Goal: Transaction & Acquisition: Purchase product/service

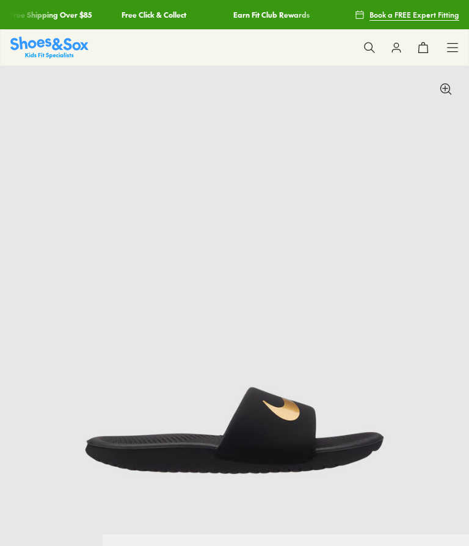
select select "*"
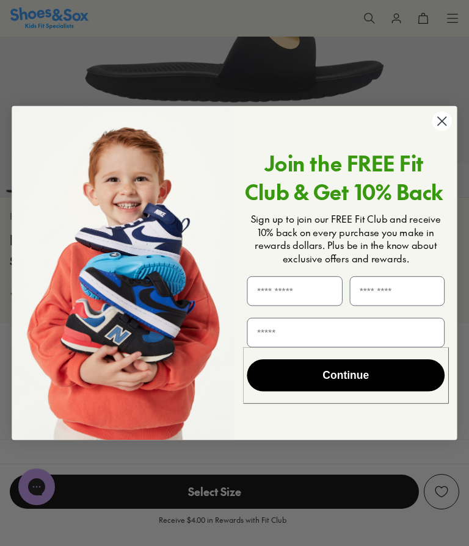
click at [441, 126] on icon "Close dialog" at bounding box center [442, 121] width 9 height 9
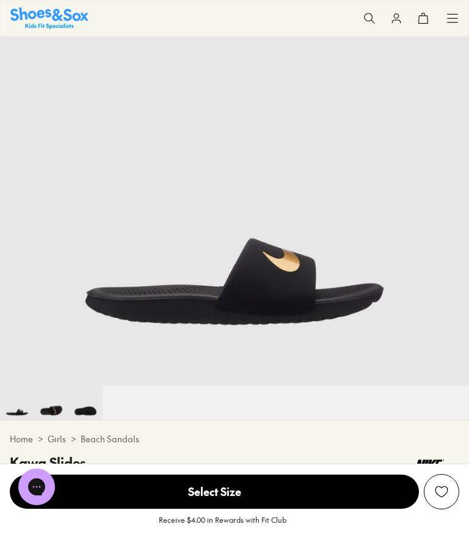
scroll to position [145, 0]
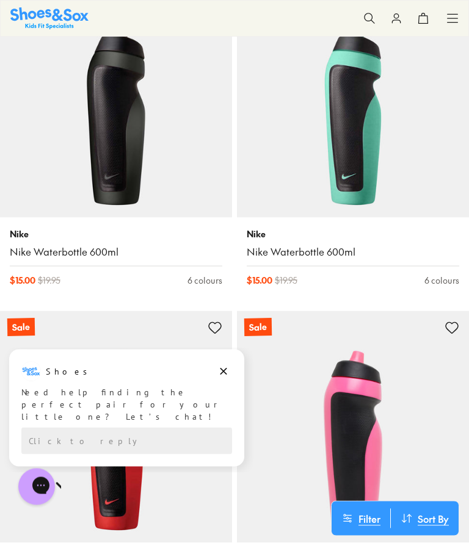
scroll to position [4501, 0]
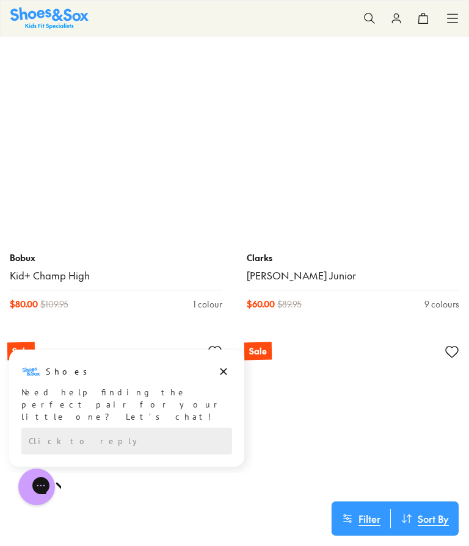
scroll to position [9696, 0]
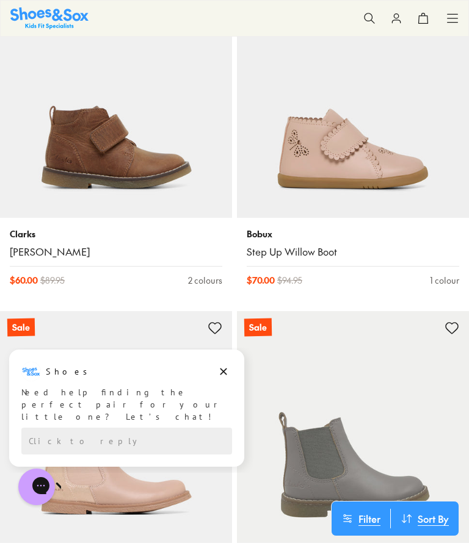
scroll to position [10011, 0]
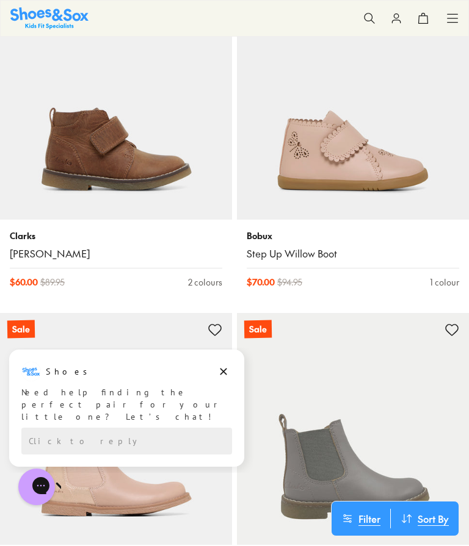
click at [454, 21] on icon at bounding box center [452, 18] width 12 height 12
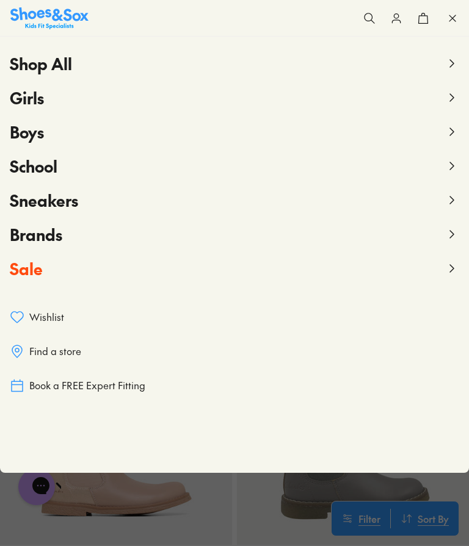
click at [448, 266] on icon at bounding box center [451, 268] width 15 height 15
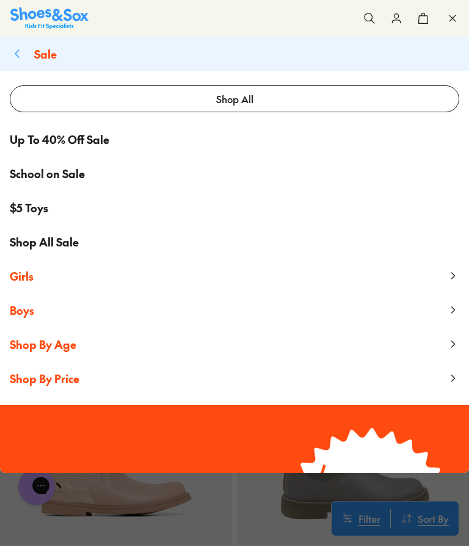
click at [452, 277] on icon at bounding box center [453, 276] width 12 height 12
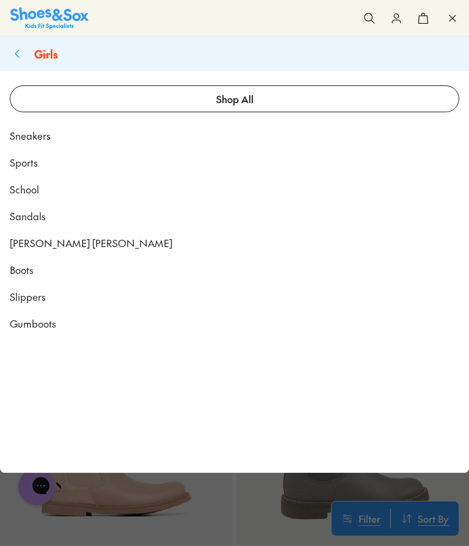
click at [18, 140] on span "Sneakers" at bounding box center [30, 135] width 41 height 15
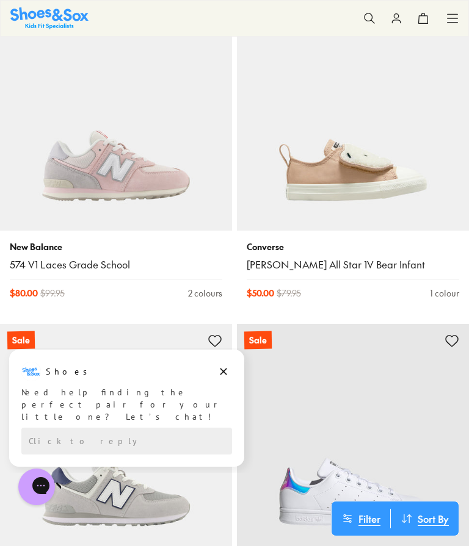
scroll to position [1548, 0]
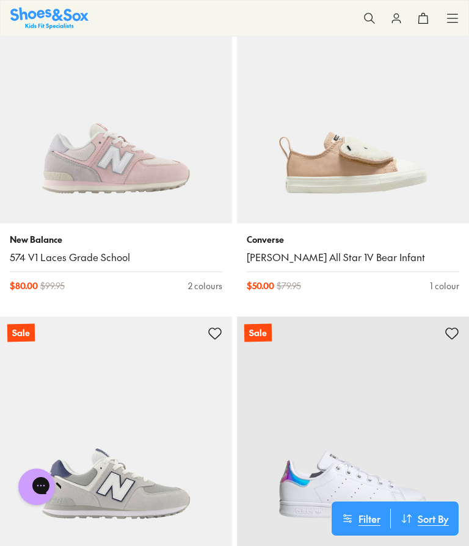
click at [221, 425] on img at bounding box center [116, 433] width 232 height 232
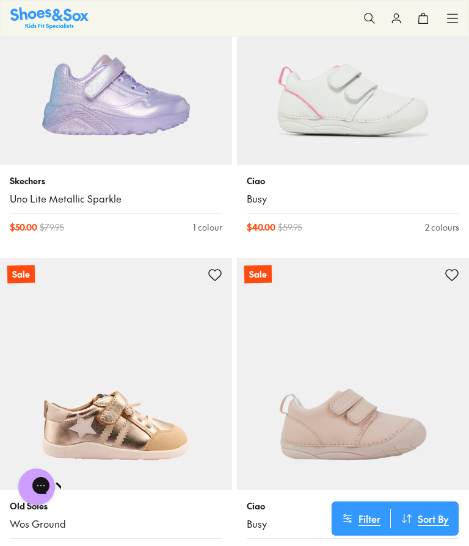
scroll to position [4672, 0]
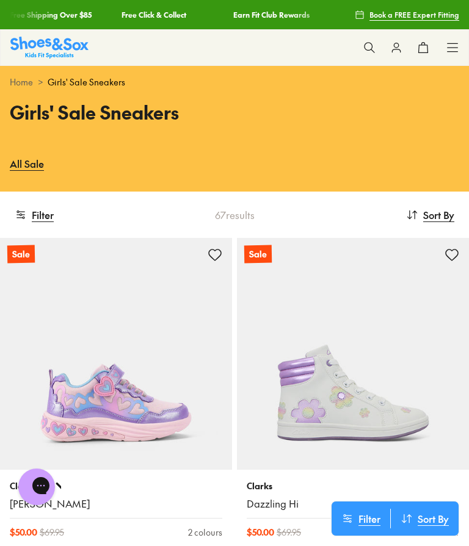
click at [440, 216] on span "Sort By" at bounding box center [438, 215] width 31 height 15
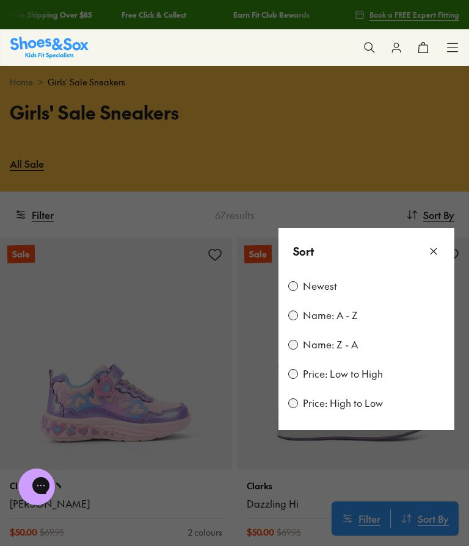
click at [365, 379] on label "Price: Low to High" at bounding box center [343, 374] width 80 height 13
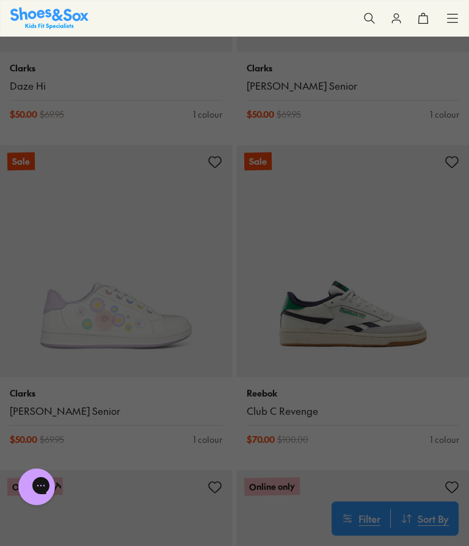
scroll to position [3015, 0]
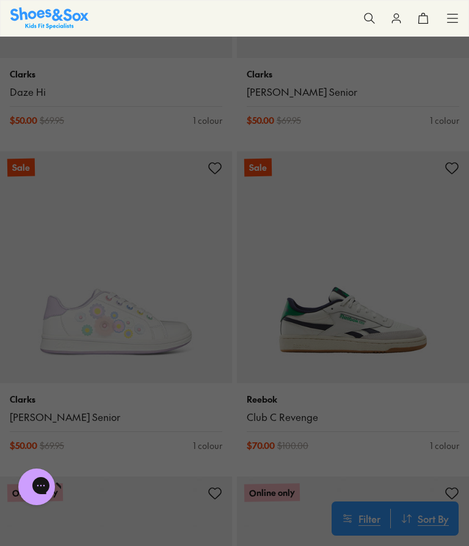
click at [441, 516] on button at bounding box center [234, 273] width 469 height 546
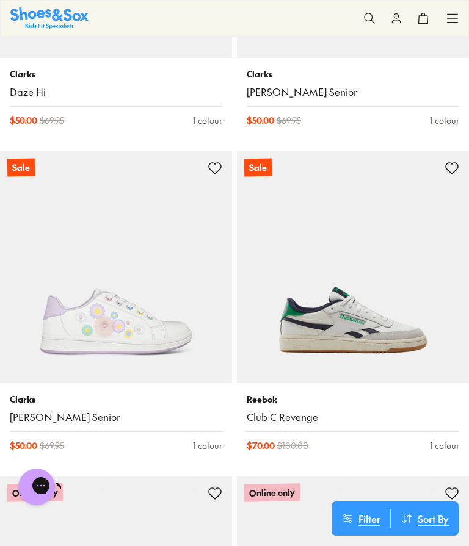
click at [433, 514] on span "Sort By" at bounding box center [433, 519] width 31 height 15
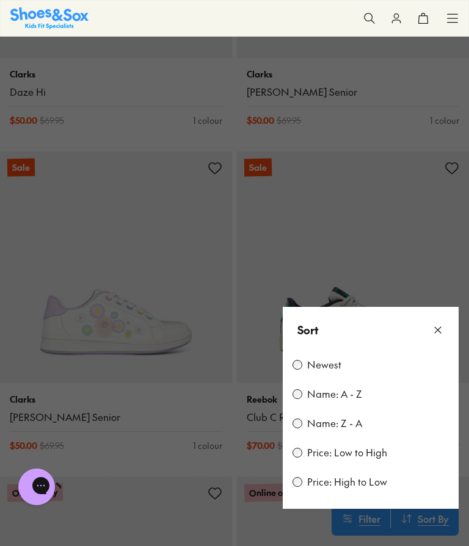
click at [421, 515] on button at bounding box center [234, 273] width 469 height 546
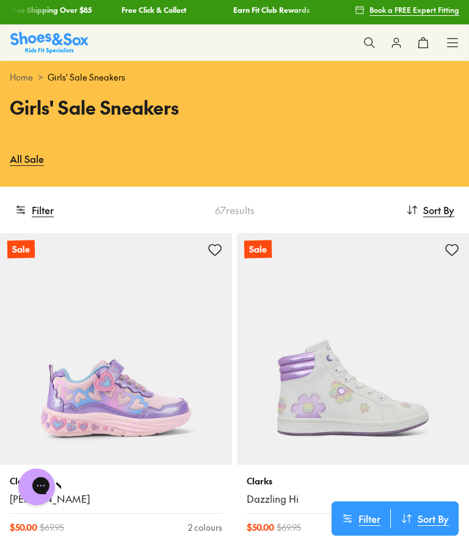
scroll to position [0, 0]
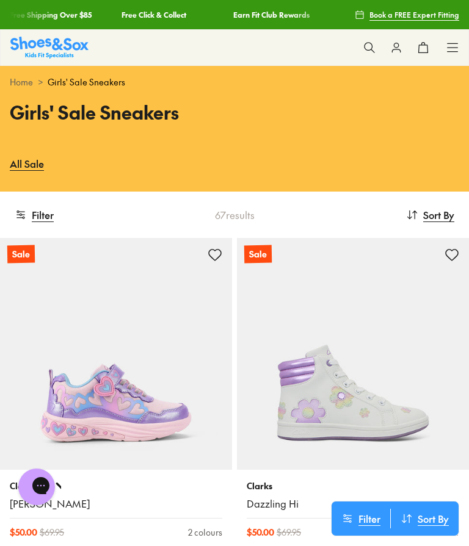
click at [432, 213] on span "Sort By" at bounding box center [438, 215] width 31 height 15
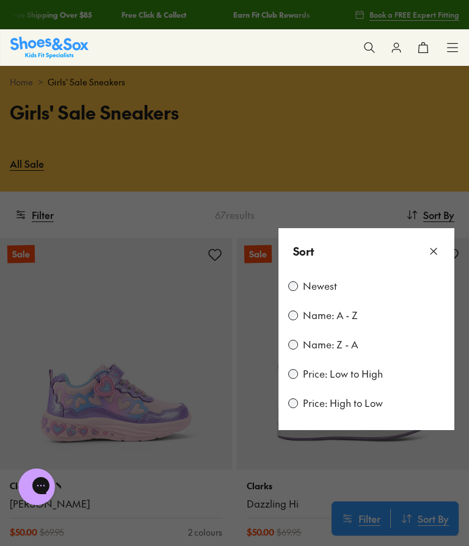
click at [338, 377] on label "Price: Low to High" at bounding box center [343, 374] width 80 height 13
click at [437, 257] on icon at bounding box center [433, 251] width 12 height 12
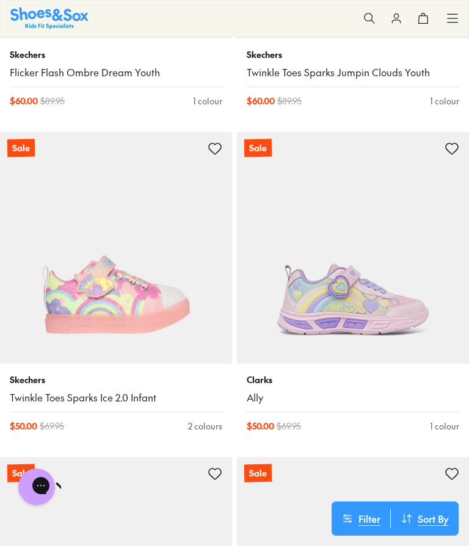
scroll to position [9542, 0]
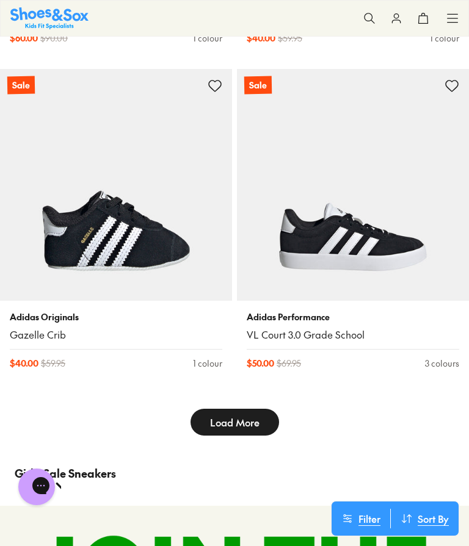
scroll to position [10256, 0]
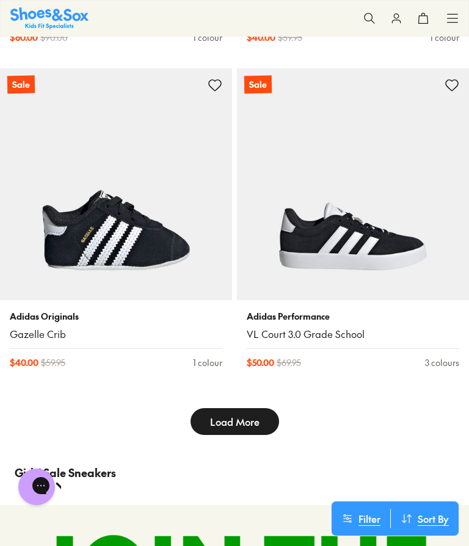
click at [205, 408] on button "Load More" at bounding box center [234, 421] width 89 height 27
click at [216, 415] on span "Load More" at bounding box center [234, 422] width 49 height 15
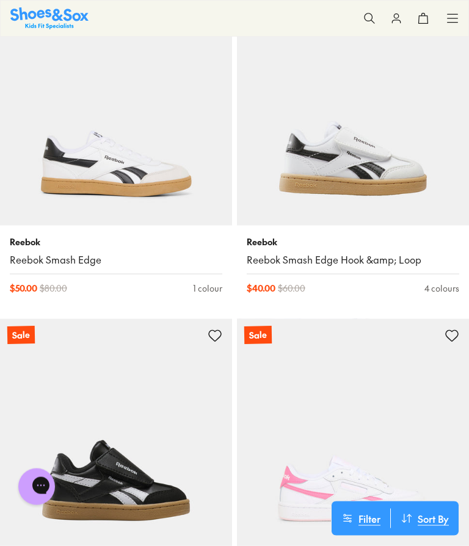
scroll to position [7013, 0]
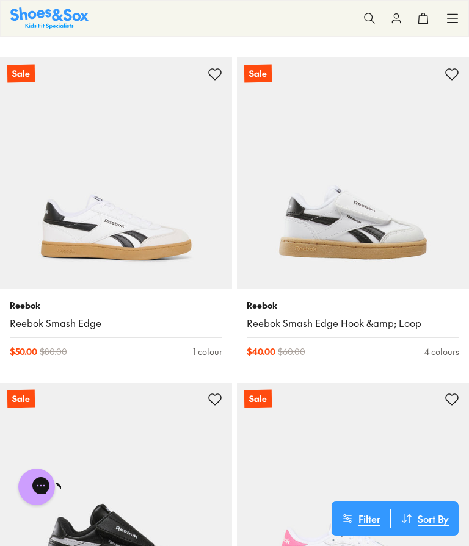
click at [463, 9] on div "Shop All Shop All Shop All New Arrivals Up to 40% Off Sale Online Only Best Sel…" at bounding box center [234, 18] width 469 height 37
click at [455, 15] on icon at bounding box center [452, 18] width 12 height 12
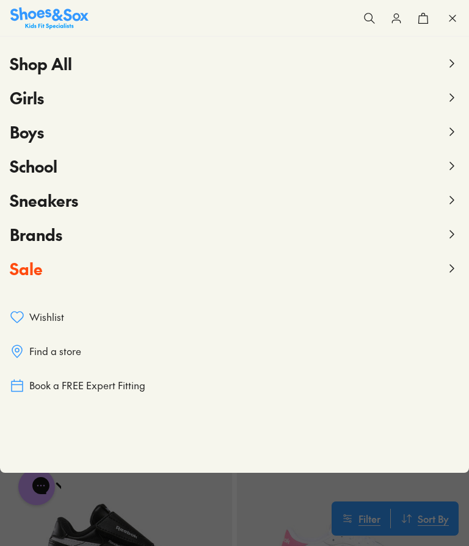
click at [455, 237] on icon at bounding box center [451, 234] width 15 height 15
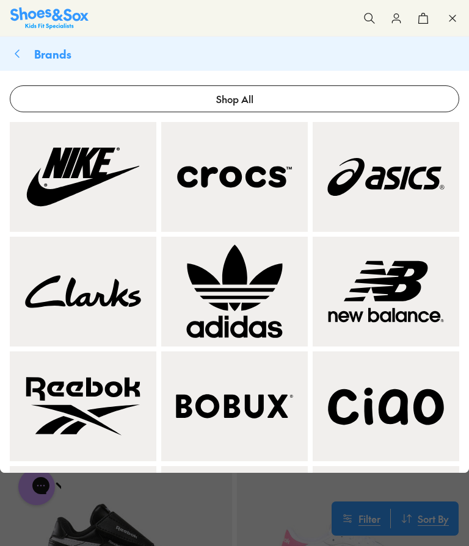
click at [64, 192] on img at bounding box center [83, 176] width 132 height 95
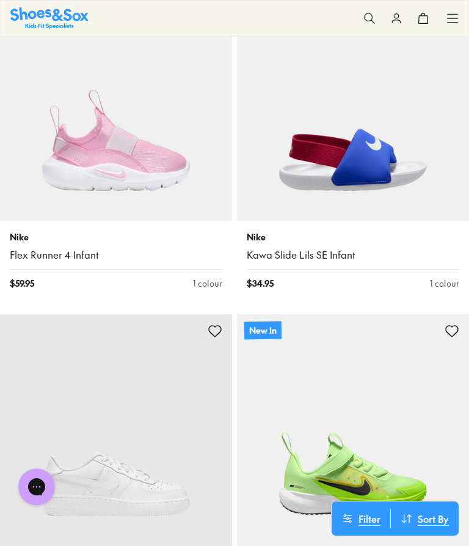
click at [343, 256] on link "Kawa Slide Lils SE Infant" at bounding box center [353, 254] width 212 height 13
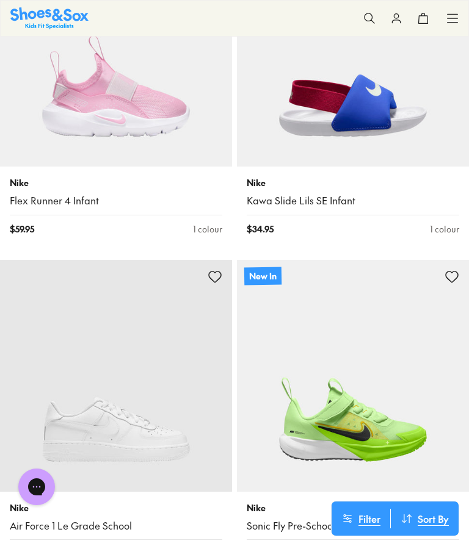
scroll to position [1211, 0]
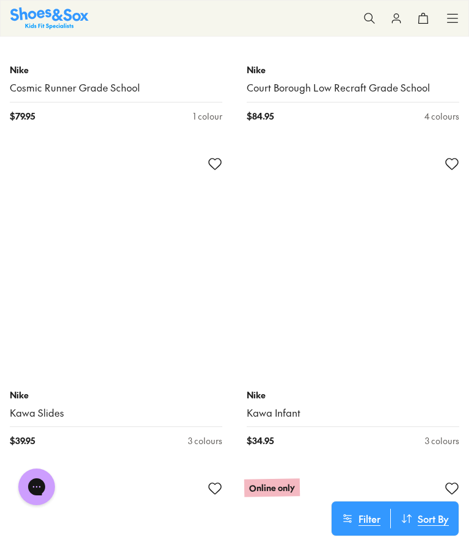
scroll to position [9408, 0]
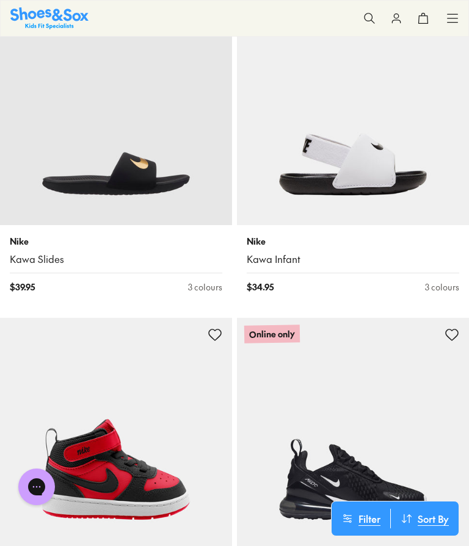
click at [296, 253] on link "Kawa Infant" at bounding box center [353, 259] width 212 height 13
click at [278, 253] on link "Kawa Infant" at bounding box center [353, 259] width 212 height 13
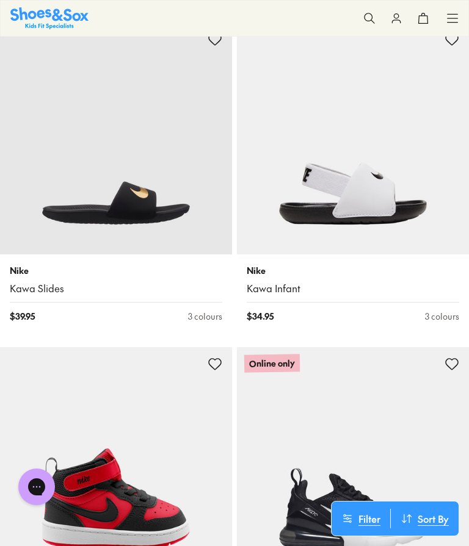
scroll to position [9424, 0]
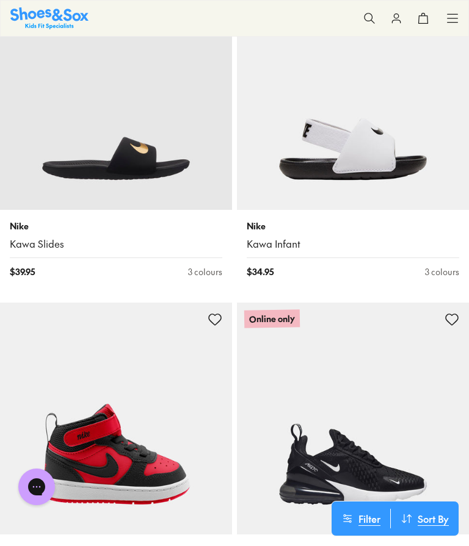
click at [81, 136] on img at bounding box center [116, 94] width 232 height 232
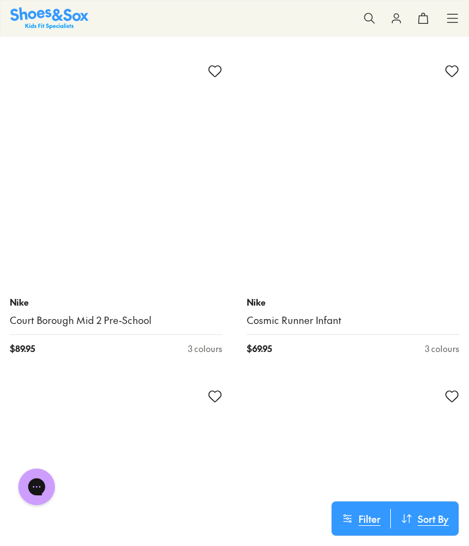
scroll to position [13950, 0]
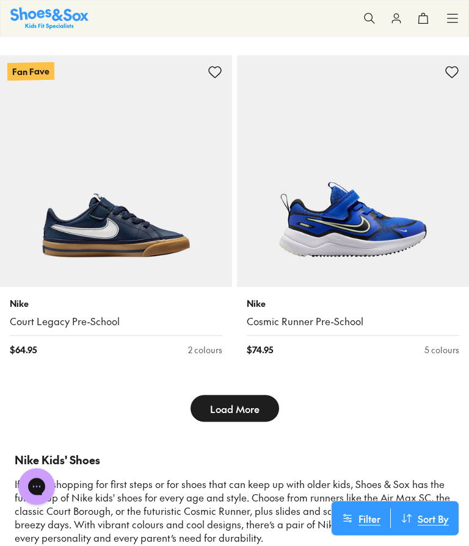
scroll to position [15653, 0]
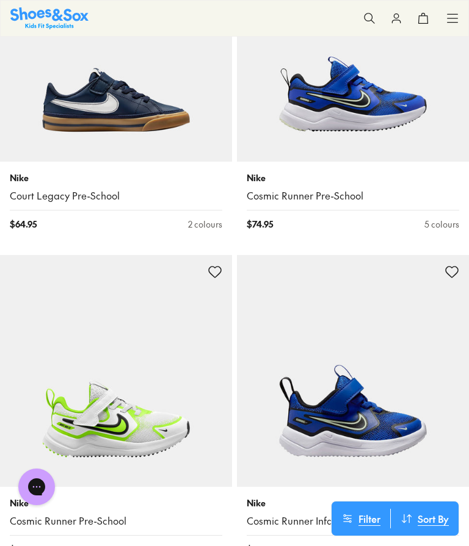
click at [204, 255] on img at bounding box center [116, 371] width 232 height 232
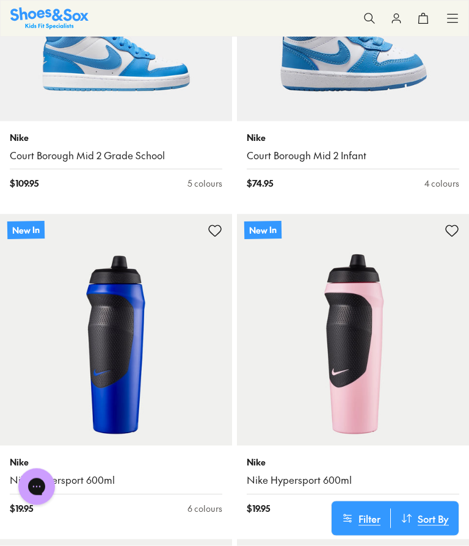
scroll to position [17822, 0]
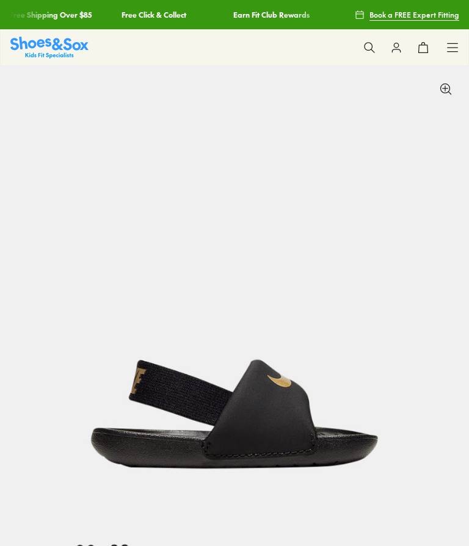
select select "*"
